Goal: Task Accomplishment & Management: Manage account settings

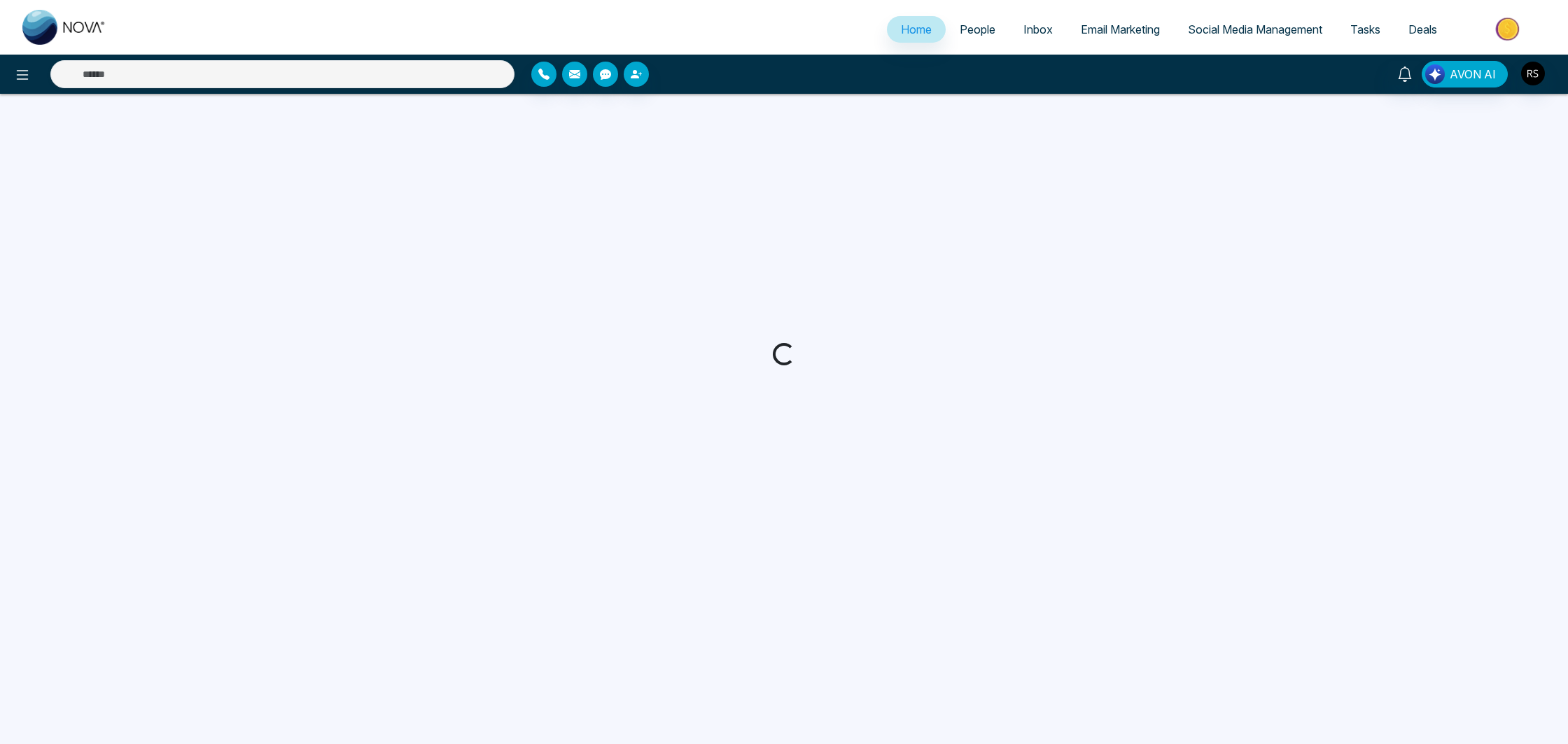
select select "*"
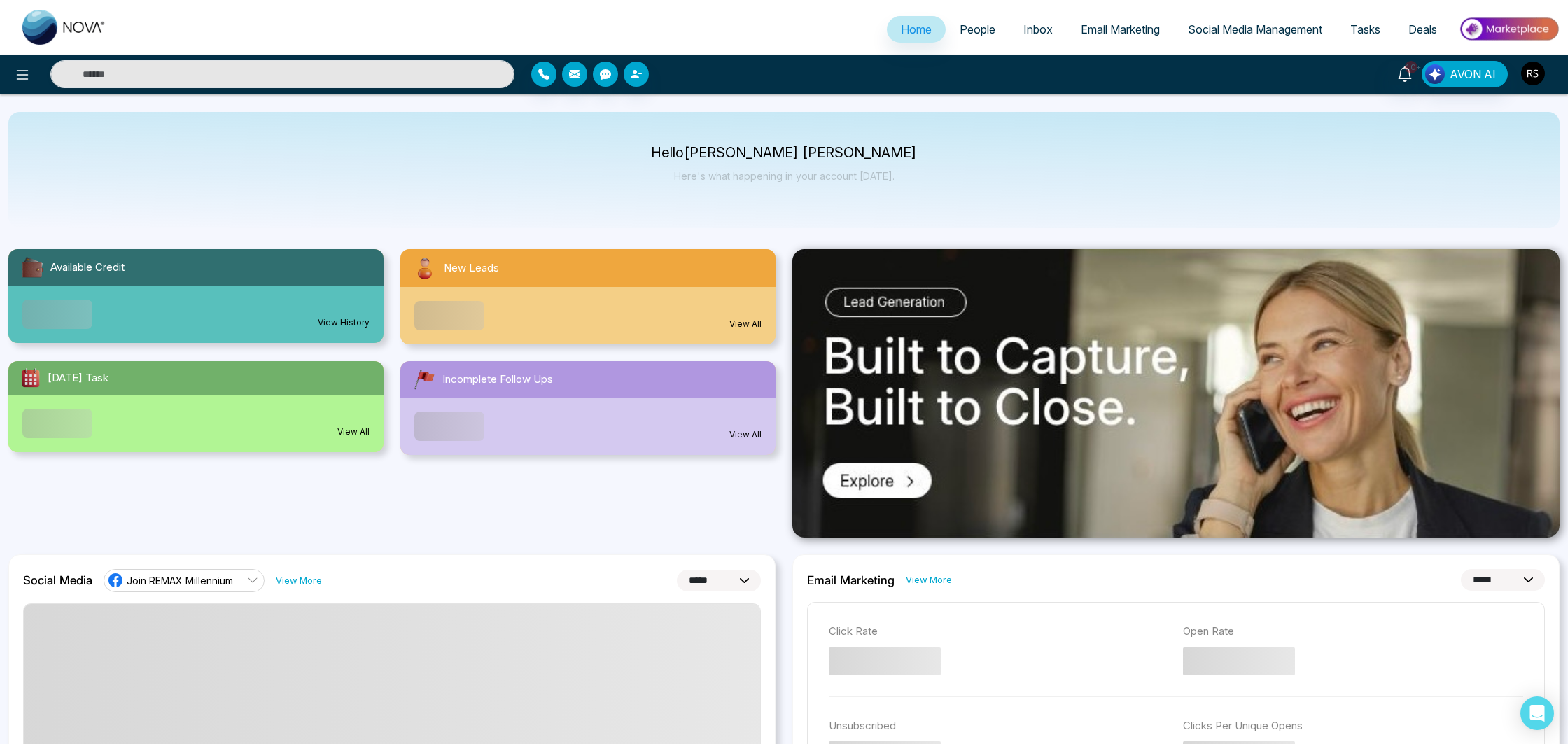
click at [1534, 73] on img "button" at bounding box center [1533, 73] width 24 height 24
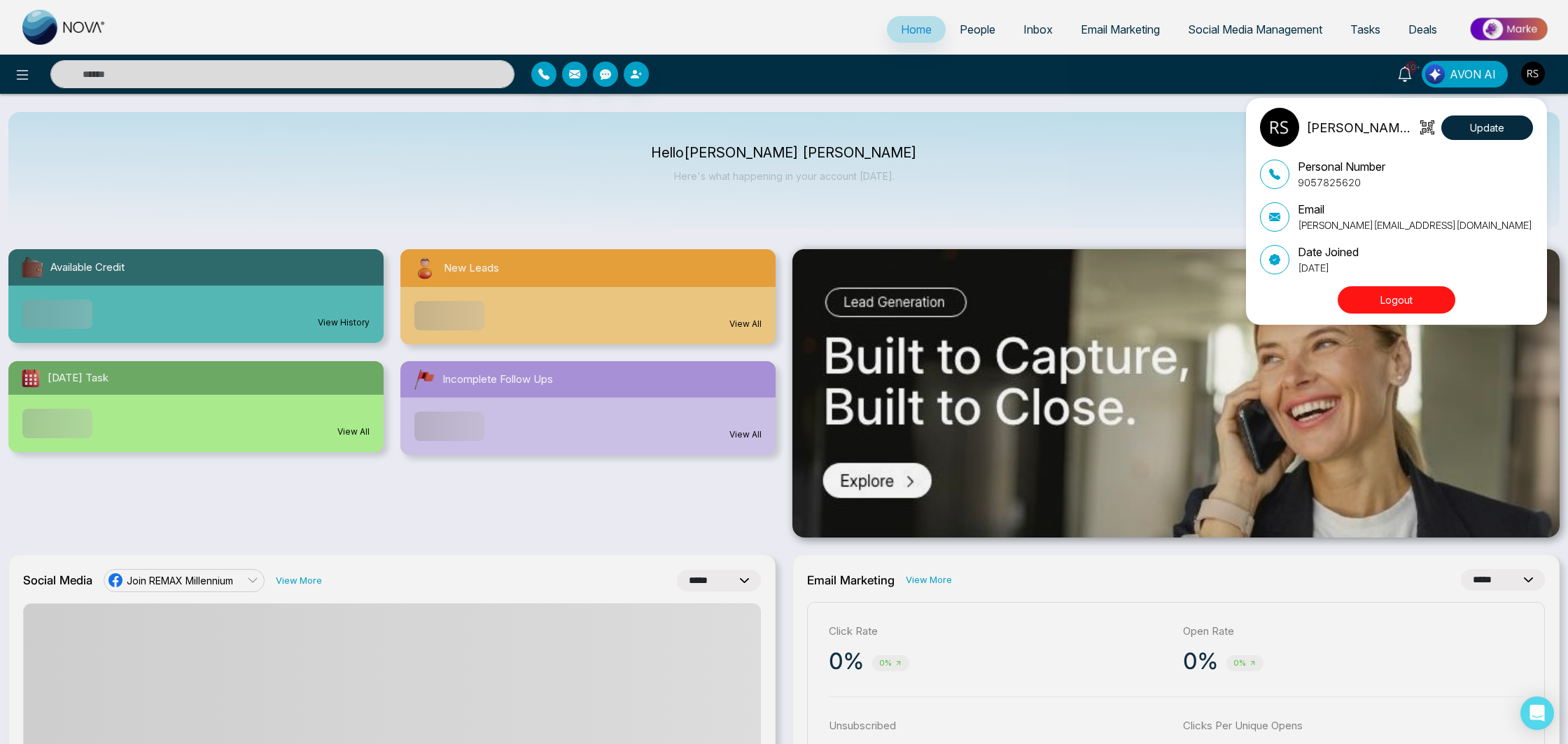
click at [1430, 301] on button "Logout" at bounding box center [1397, 300] width 117 height 28
